Goal: Information Seeking & Learning: Learn about a topic

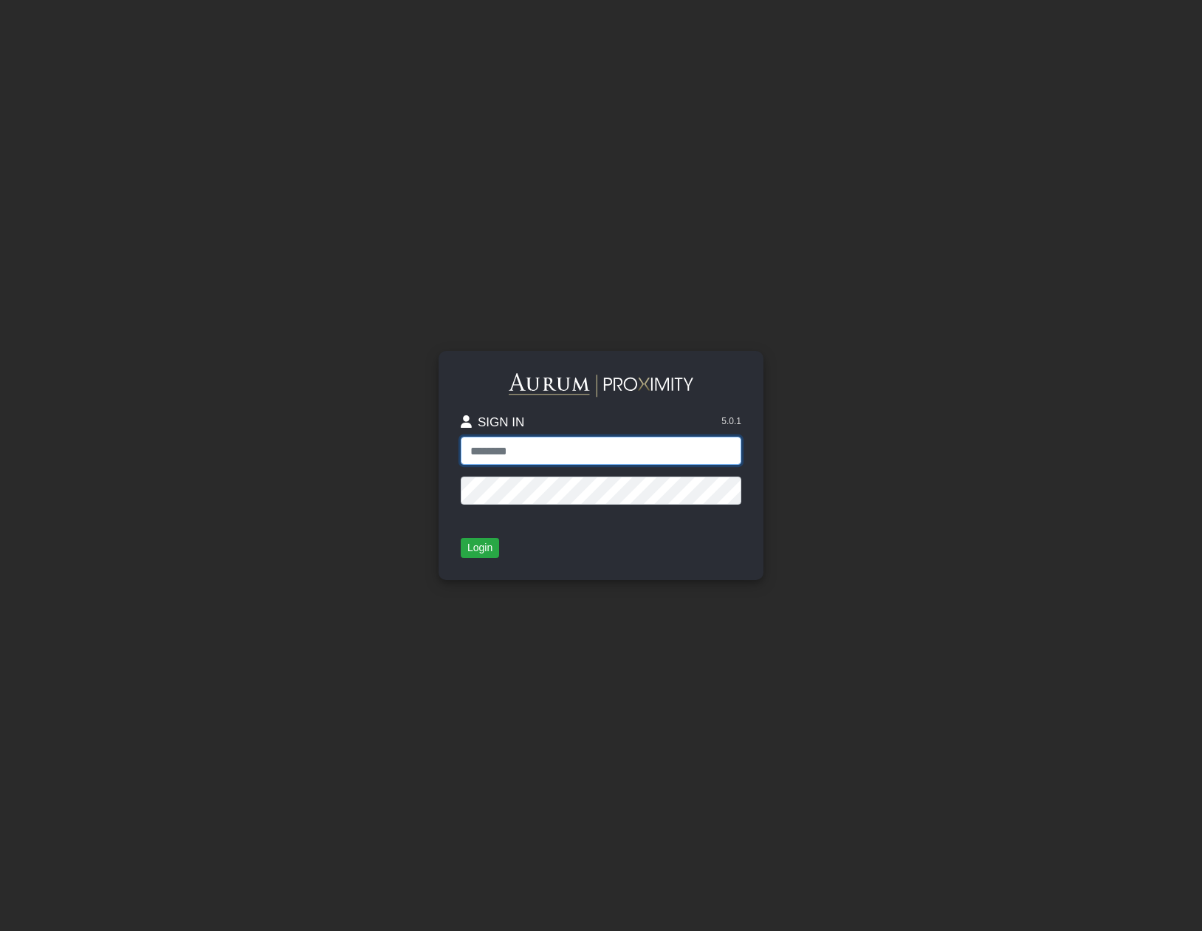
type input "**********"
click at [479, 555] on button "Login" at bounding box center [480, 548] width 38 height 21
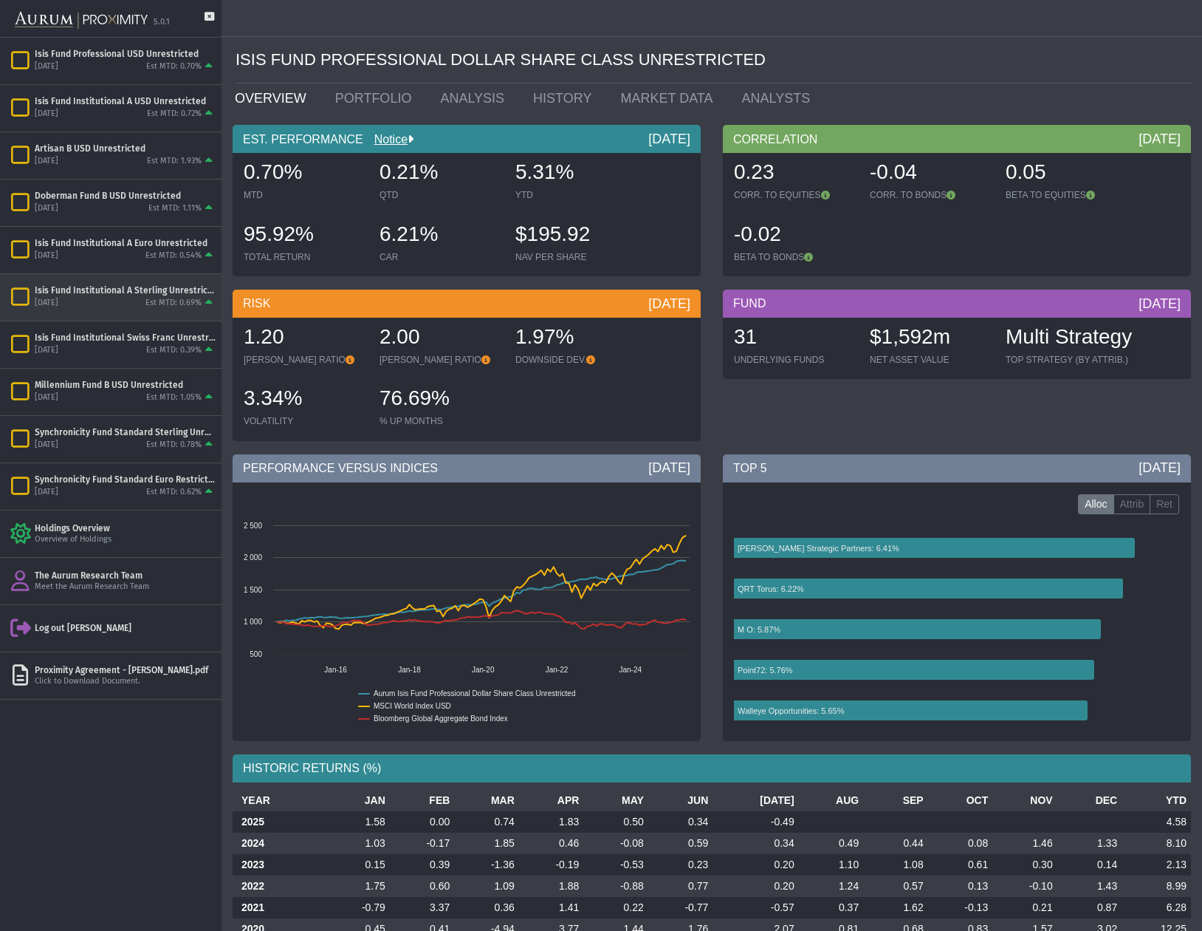
click at [151, 292] on div "Isis Fund Institutional A Sterling Unrestricted" at bounding box center [125, 290] width 181 height 12
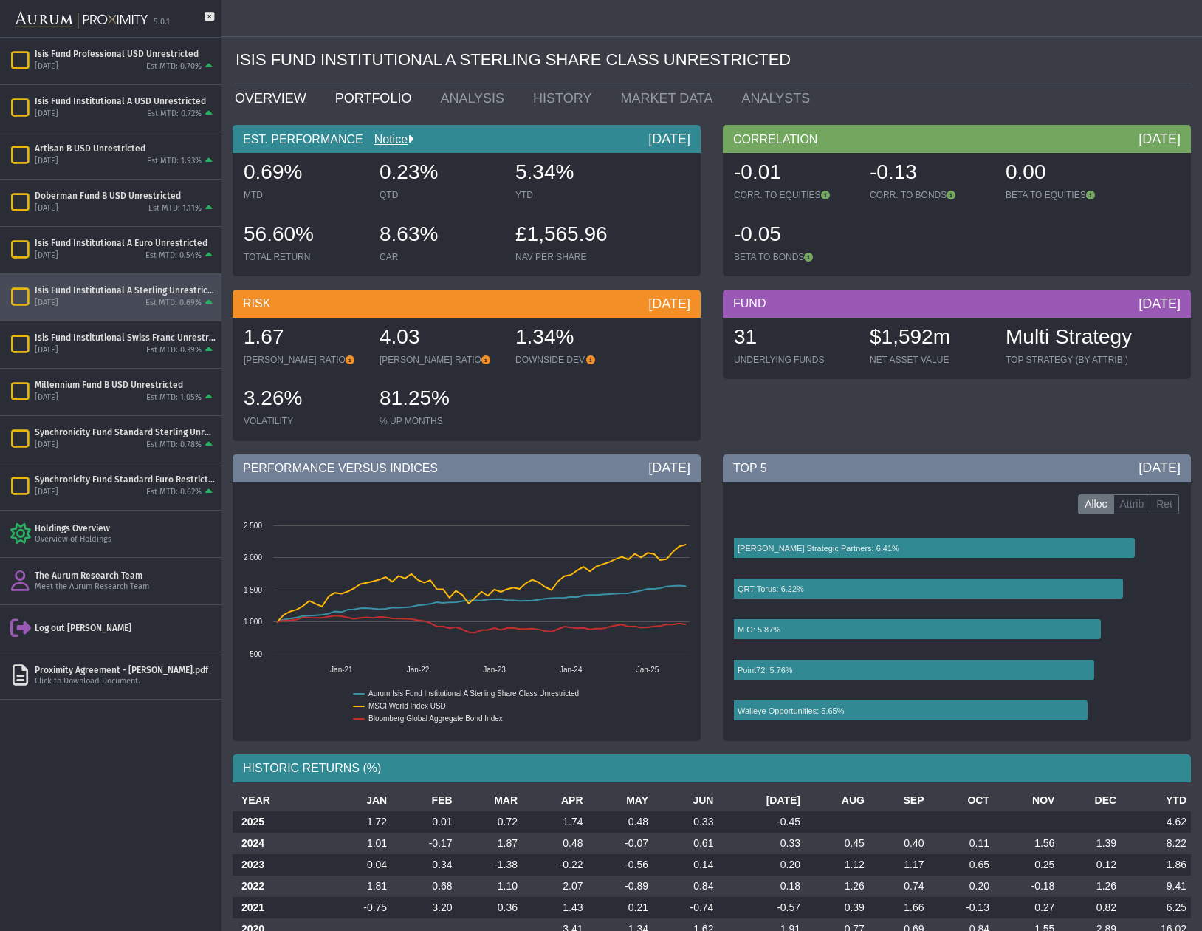
click at [377, 95] on link "PORTFOLIO" at bounding box center [377, 98] width 106 height 30
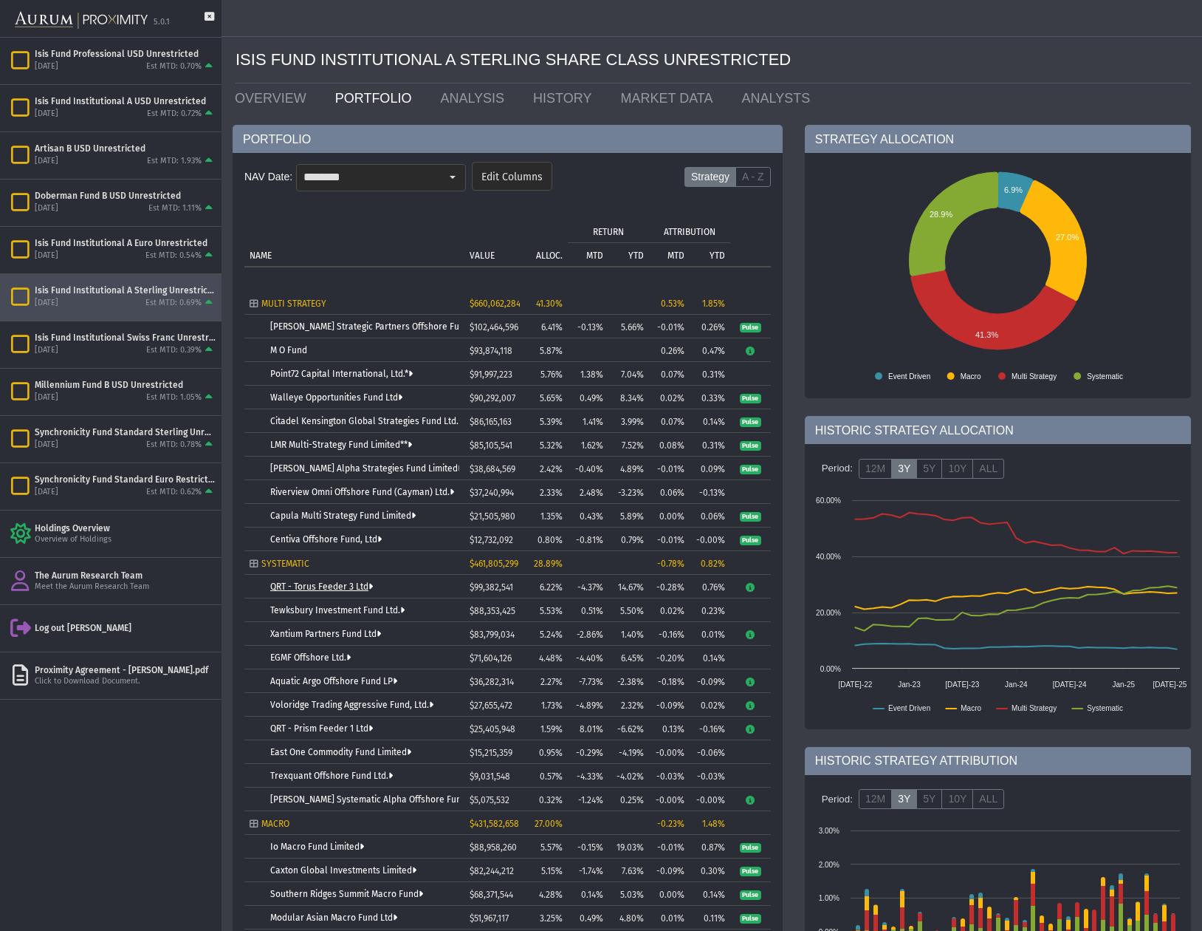
click at [315, 586] on link "QRT - Torus Feeder 3 Ltd" at bounding box center [321, 586] width 103 height 10
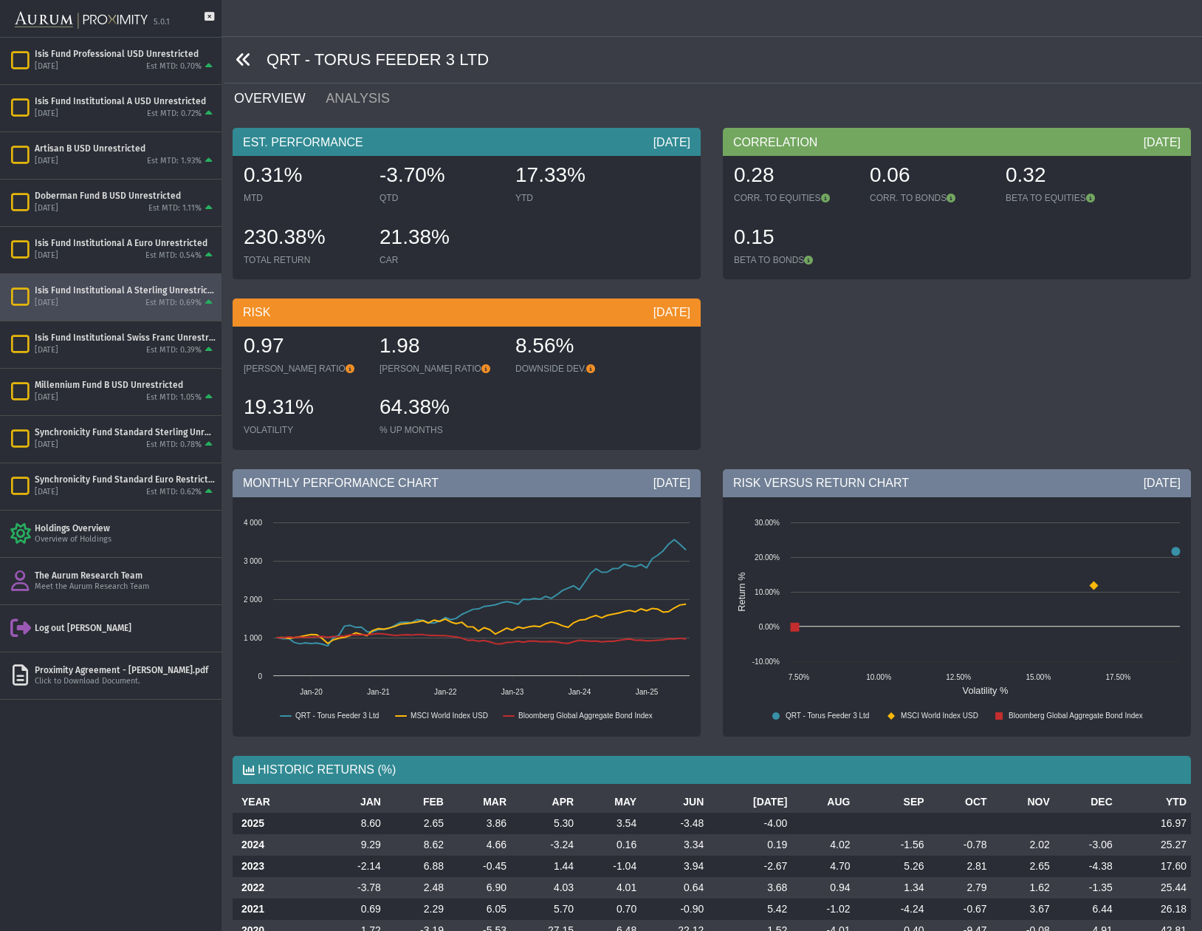
click at [242, 58] on icon at bounding box center [244, 60] width 16 height 16
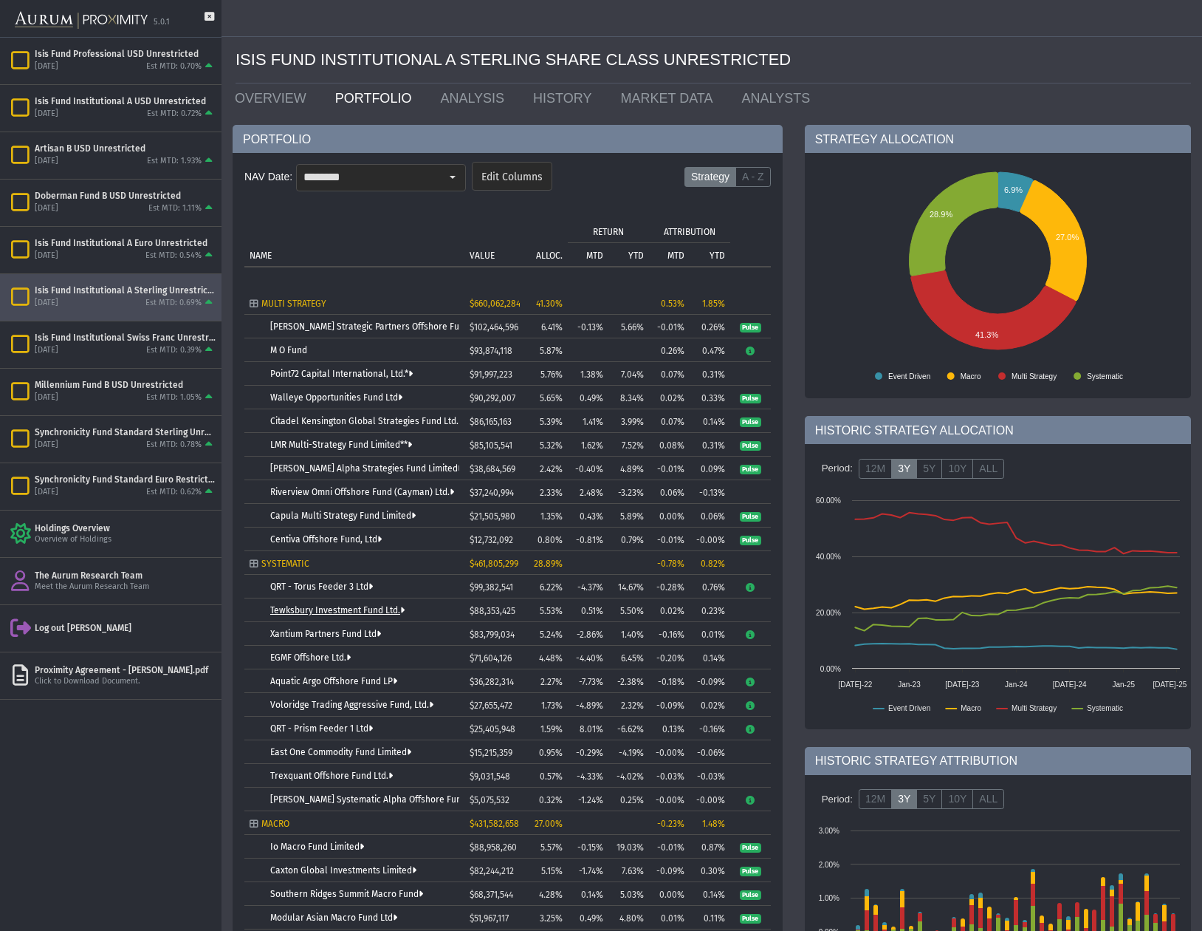
click at [330, 608] on link "Tewksbury Investment Fund Ltd." at bounding box center [337, 610] width 134 height 10
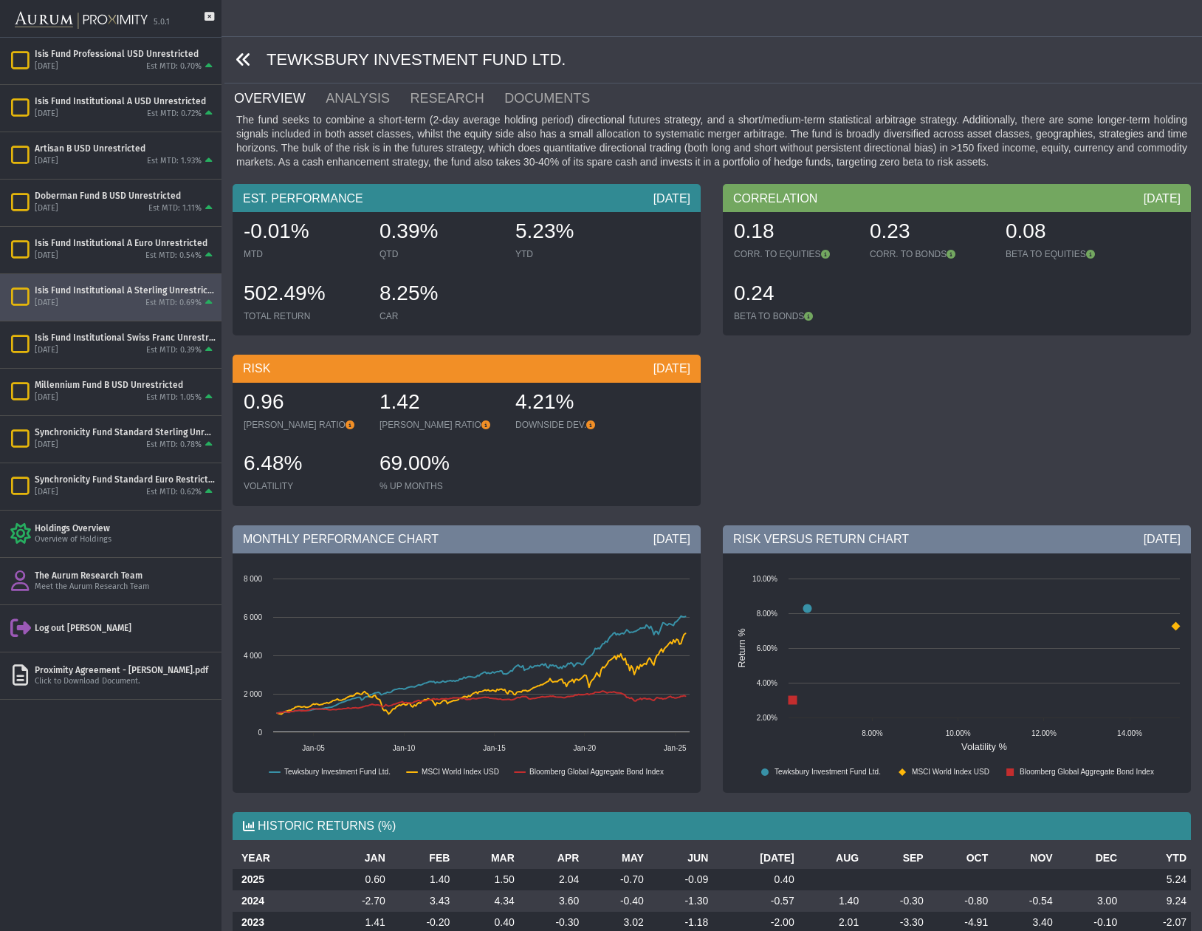
click at [246, 60] on icon at bounding box center [244, 60] width 16 height 16
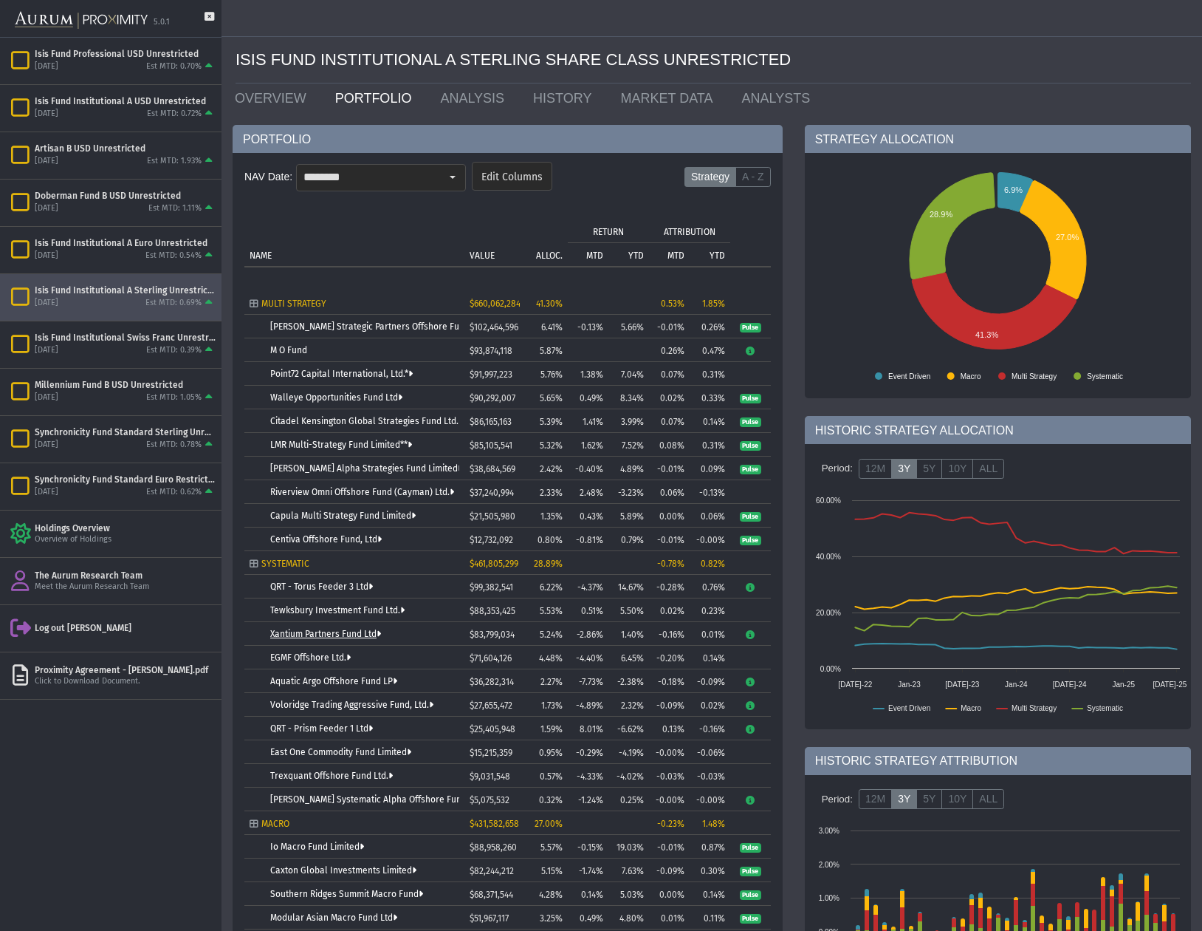
click at [330, 633] on link "Xantium Partners Fund Ltd" at bounding box center [325, 633] width 111 height 10
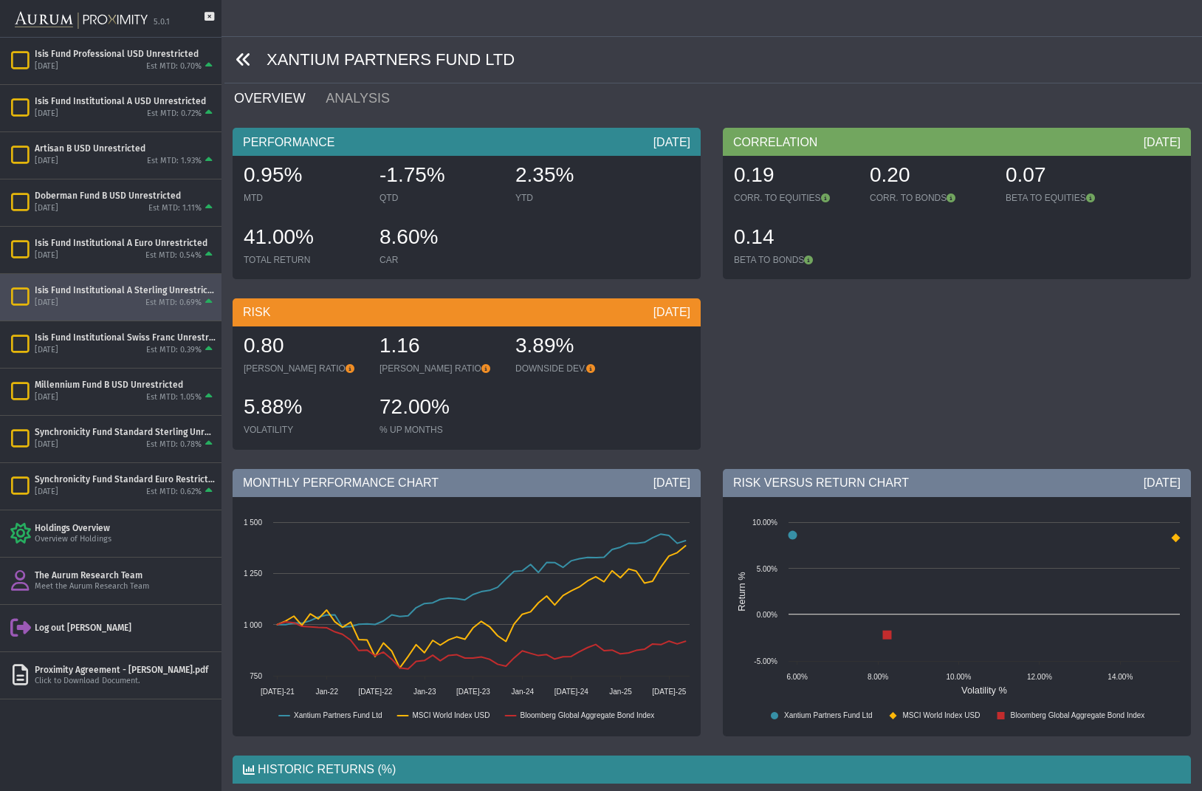
click at [240, 60] on icon at bounding box center [244, 60] width 16 height 16
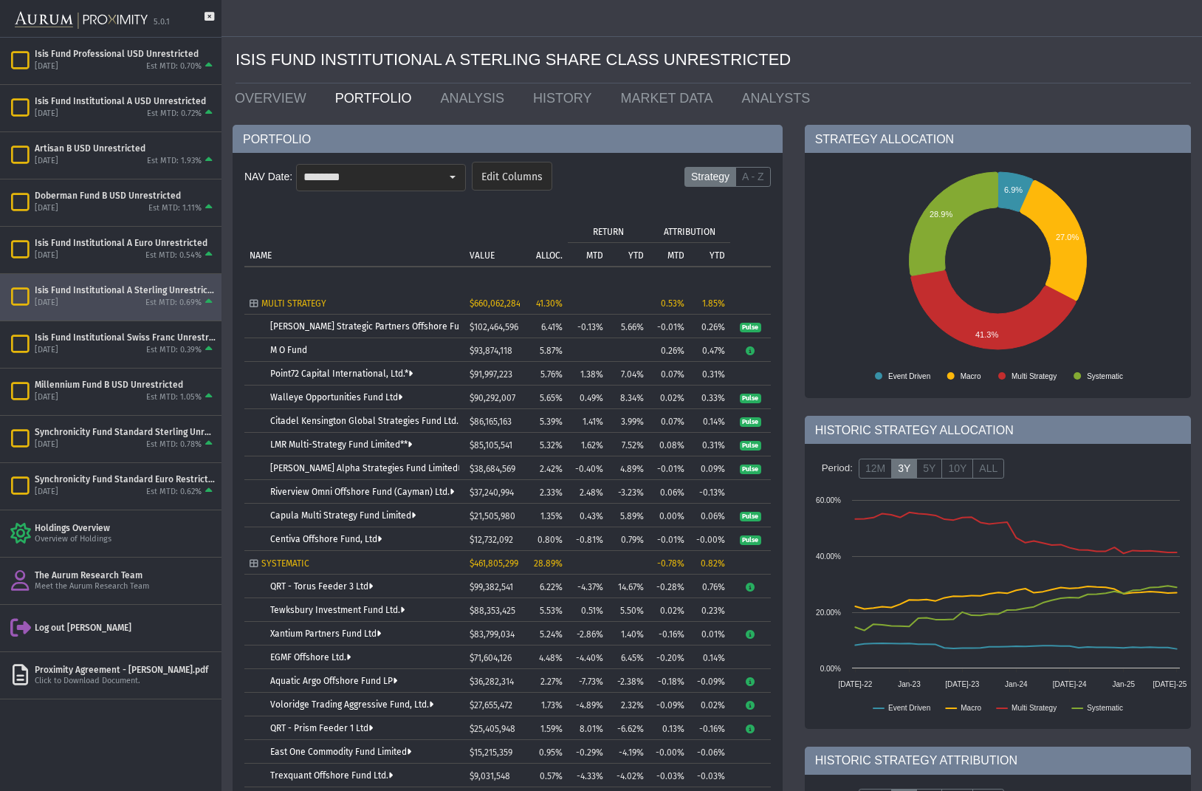
click at [334, 656] on link "EGMF Offshore Ltd." at bounding box center [310, 657] width 80 height 10
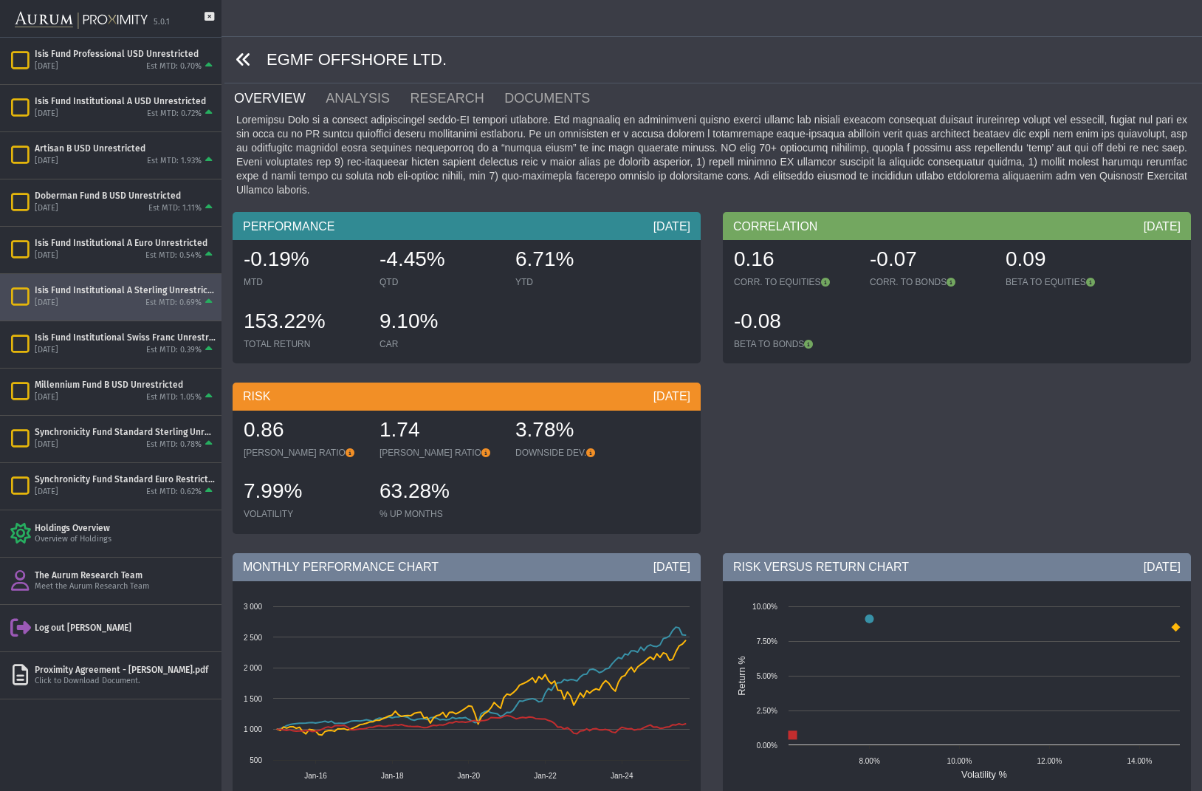
click at [242, 58] on icon at bounding box center [244, 60] width 16 height 16
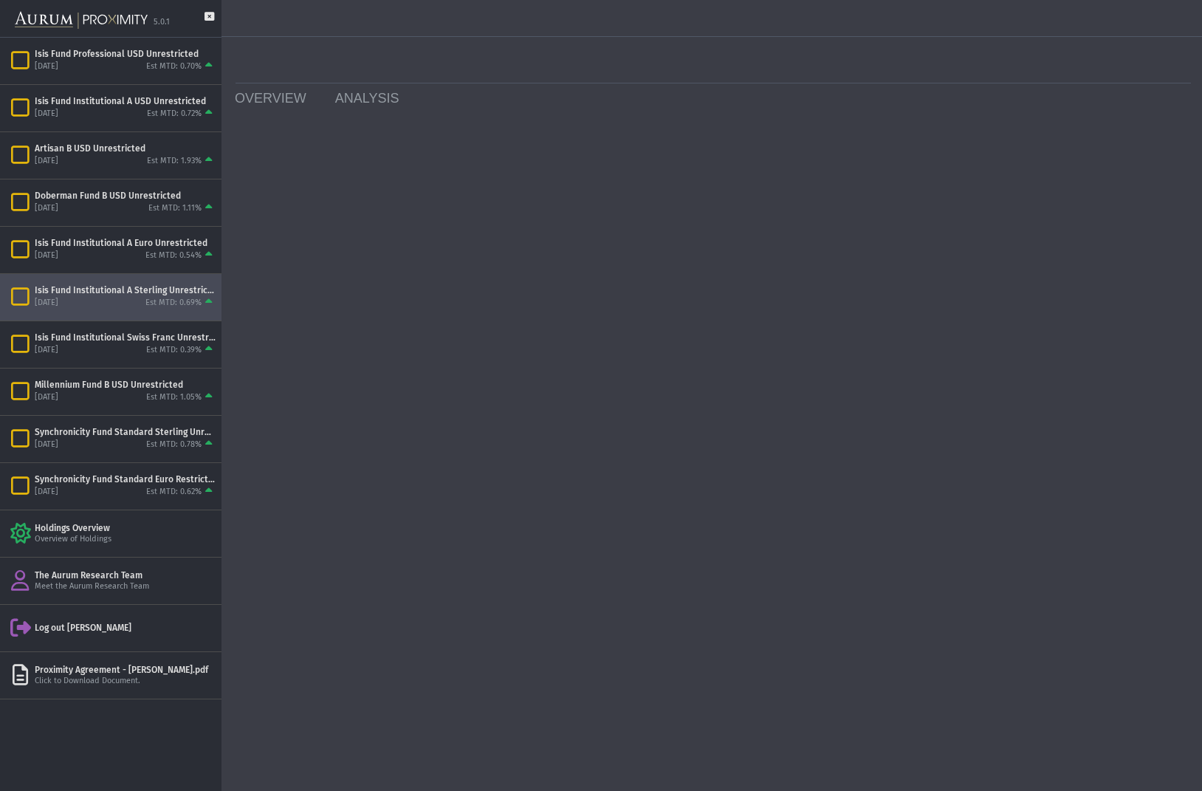
click at [242, 58] on div at bounding box center [714, 60] width 956 height 47
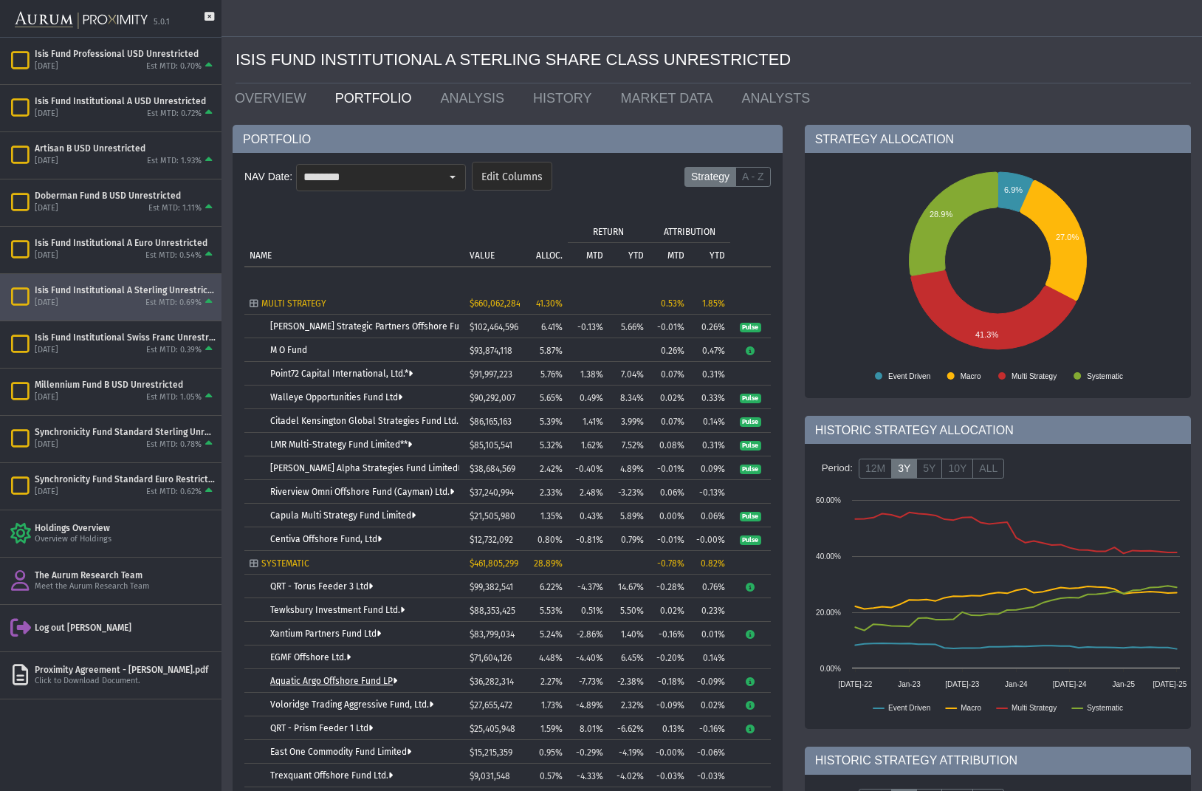
click at [349, 682] on link "Aquatic Argo Offshore Fund LP" at bounding box center [333, 681] width 127 height 10
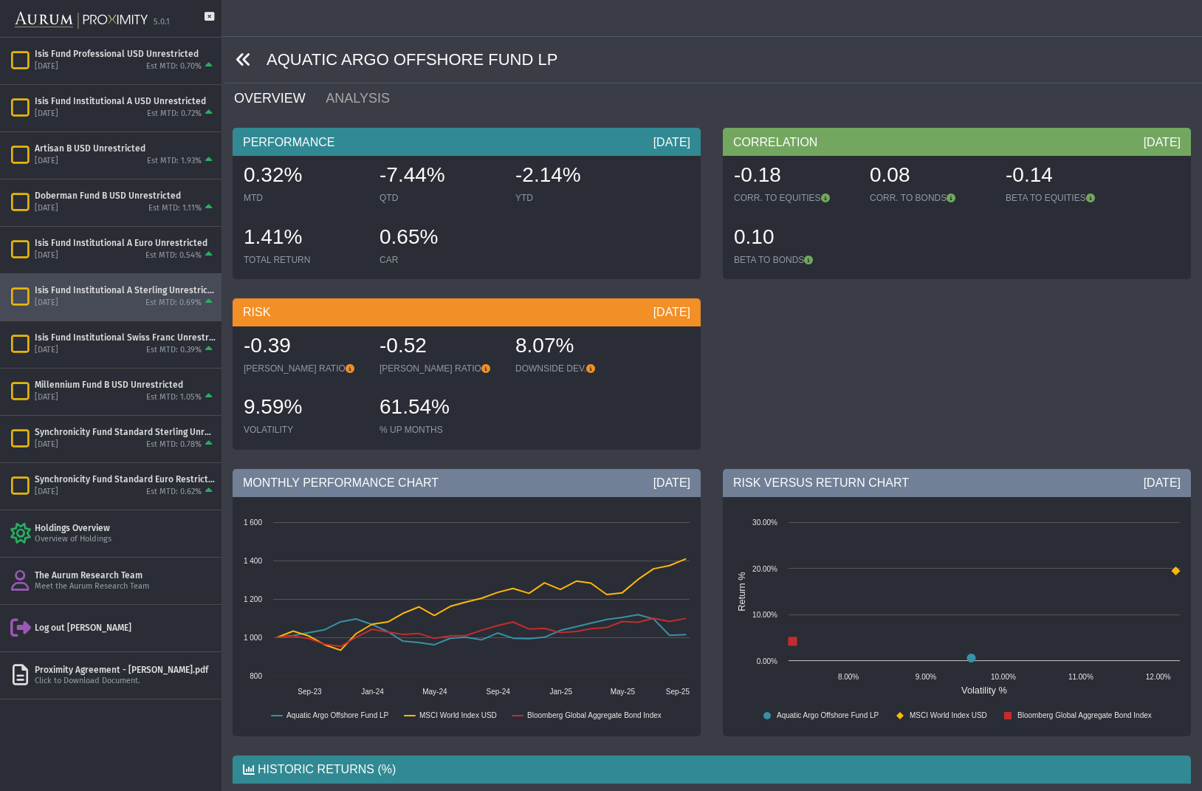
click at [243, 55] on icon at bounding box center [244, 60] width 16 height 16
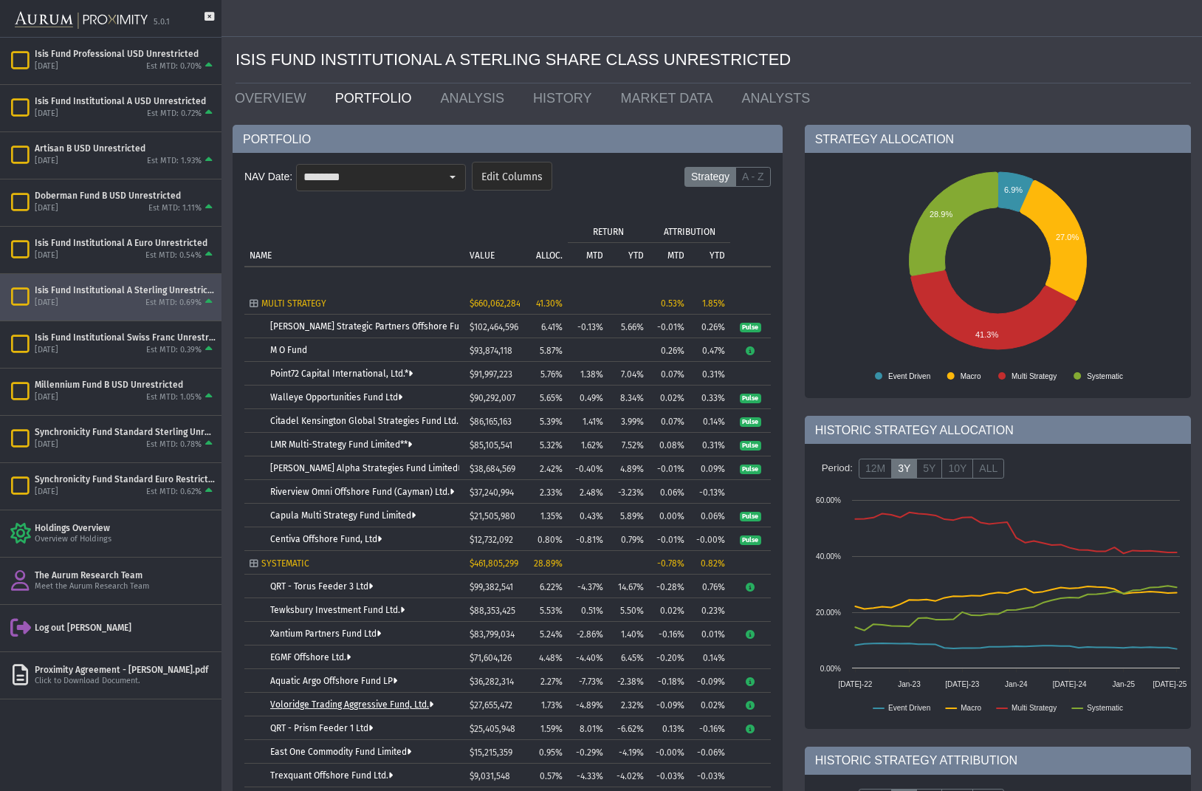
click at [392, 704] on link "Voloridge Trading Aggressive Fund, Ltd." at bounding box center [351, 704] width 163 height 10
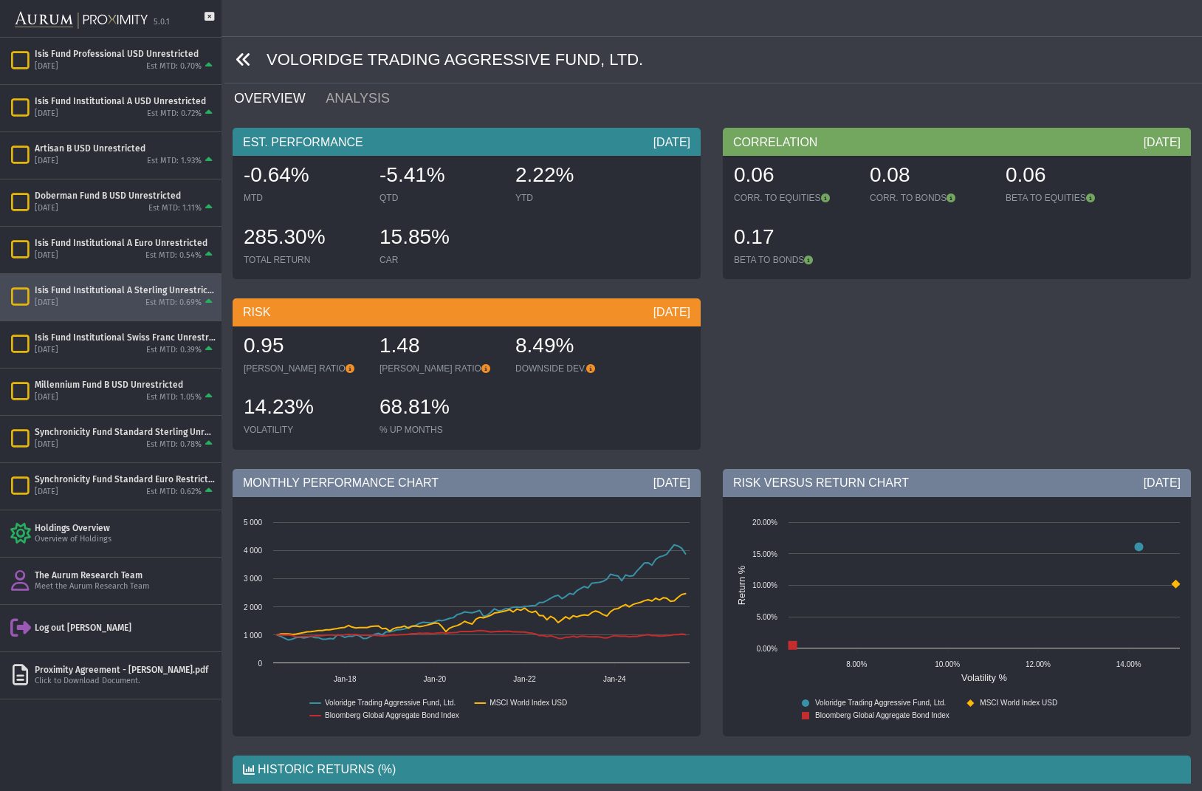
click at [244, 58] on icon at bounding box center [244, 60] width 16 height 16
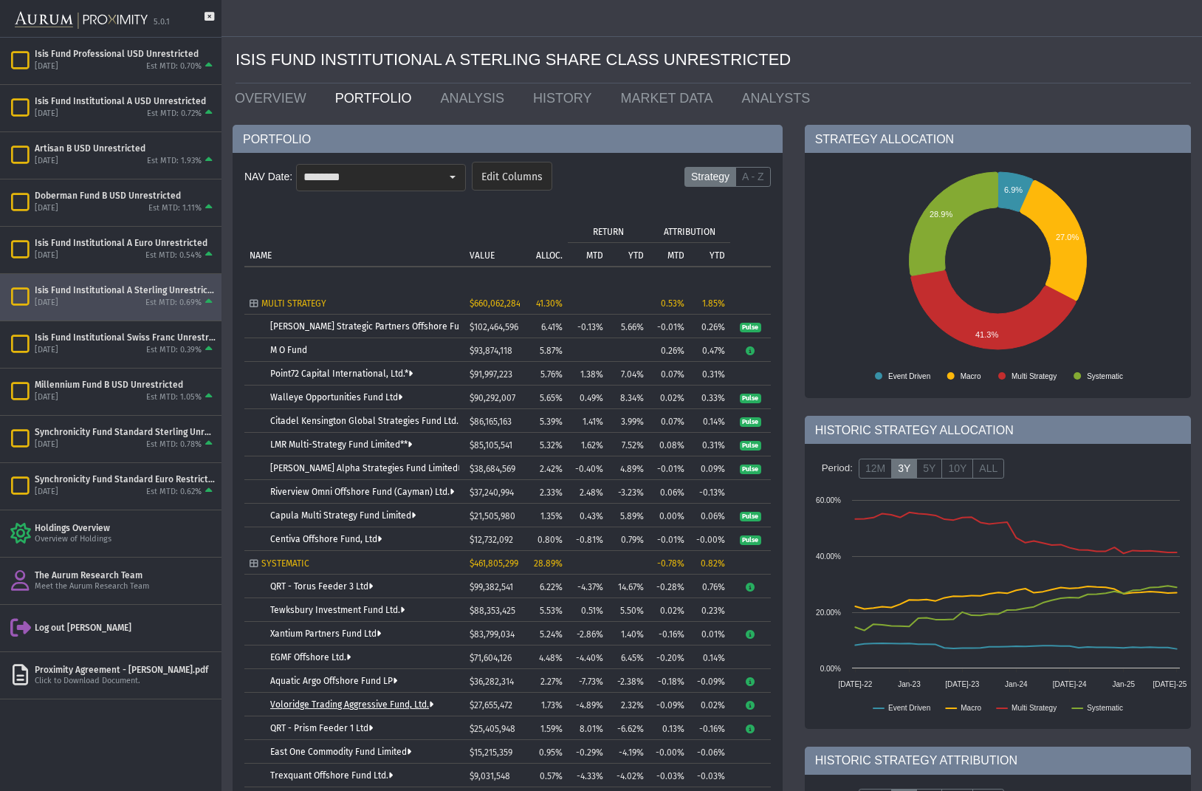
scroll to position [35, 0]
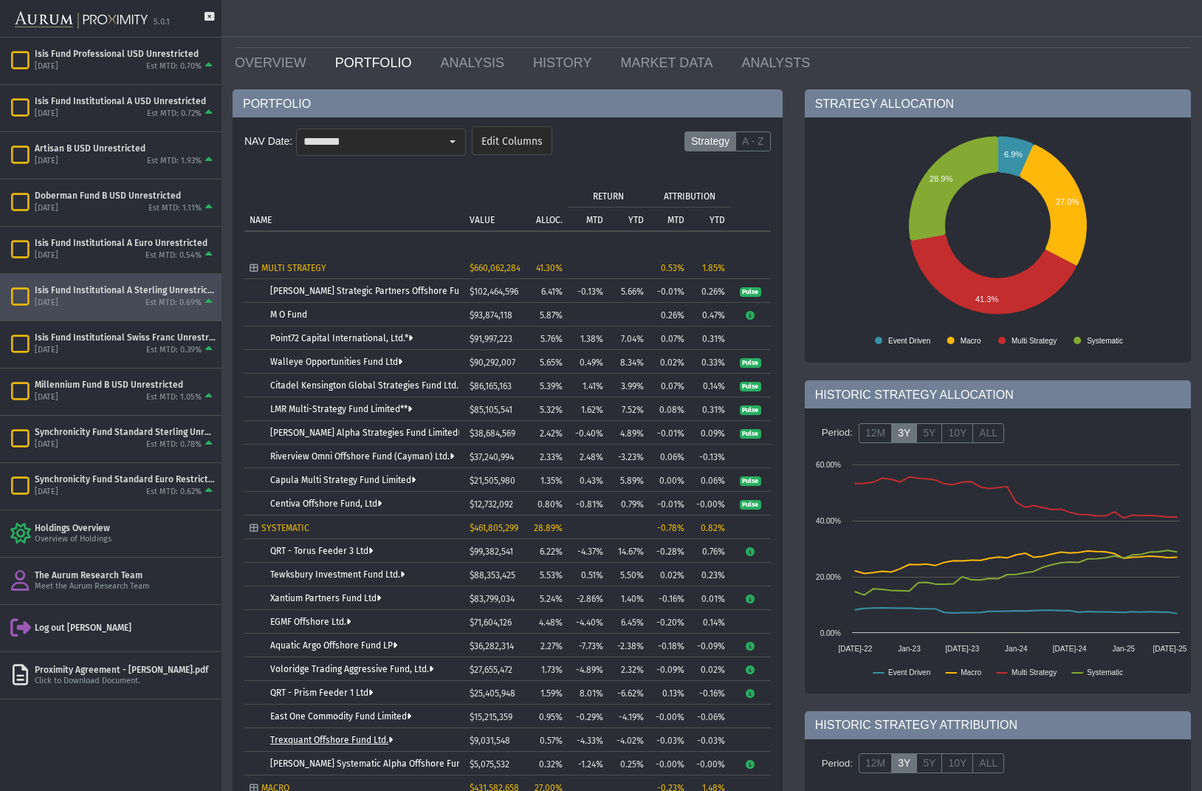
click at [345, 741] on link "Trexquant Offshore Fund Ltd." at bounding box center [331, 740] width 123 height 10
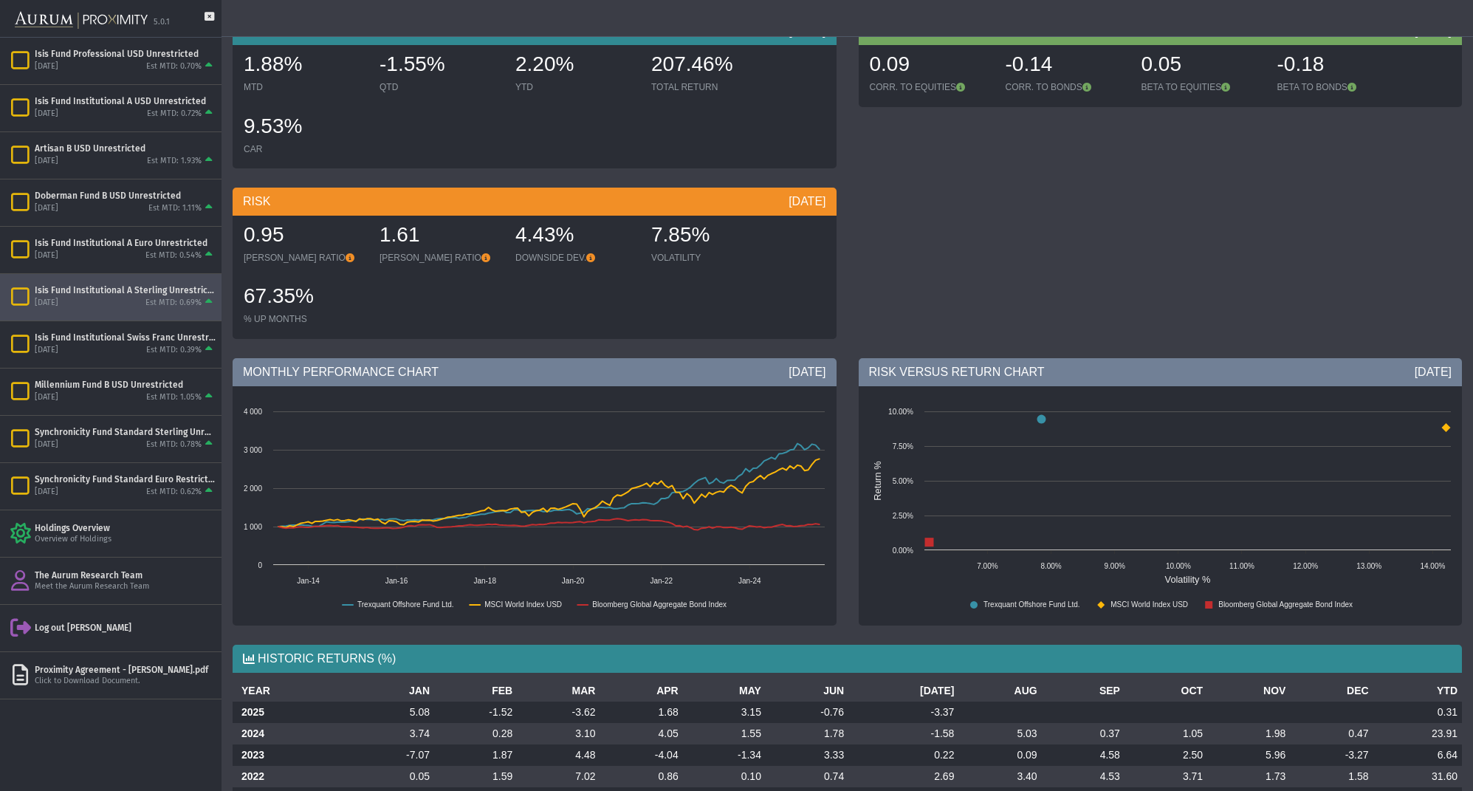
scroll to position [193, 0]
